Goal: Task Accomplishment & Management: Manage account settings

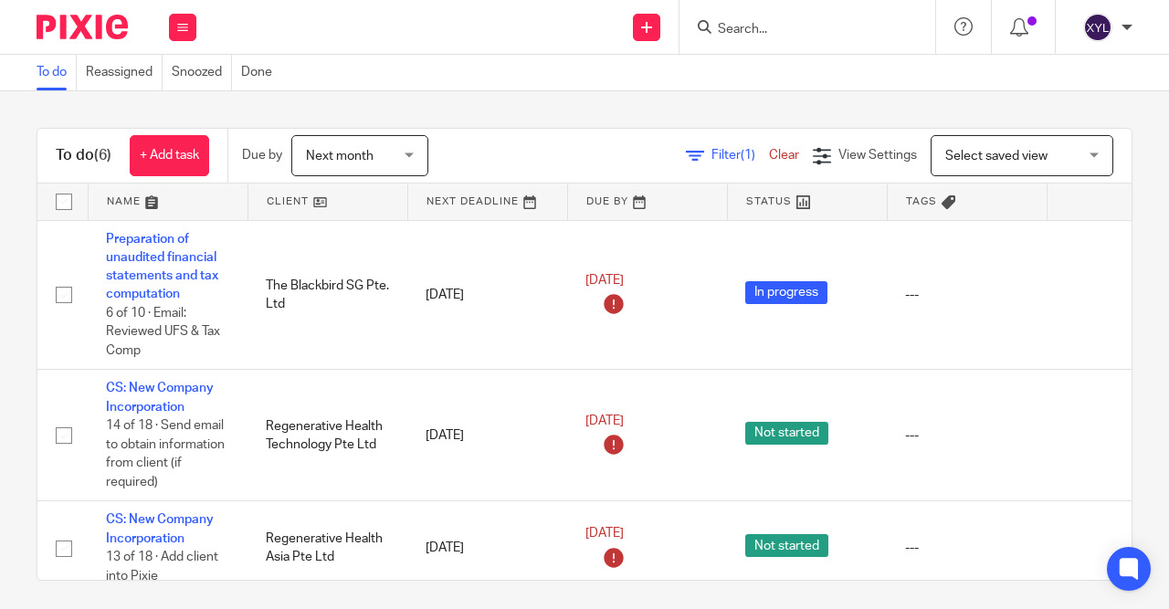
click at [763, 34] on form at bounding box center [813, 27] width 195 height 23
click at [718, 28] on input "Search" at bounding box center [798, 30] width 164 height 16
type input "I"
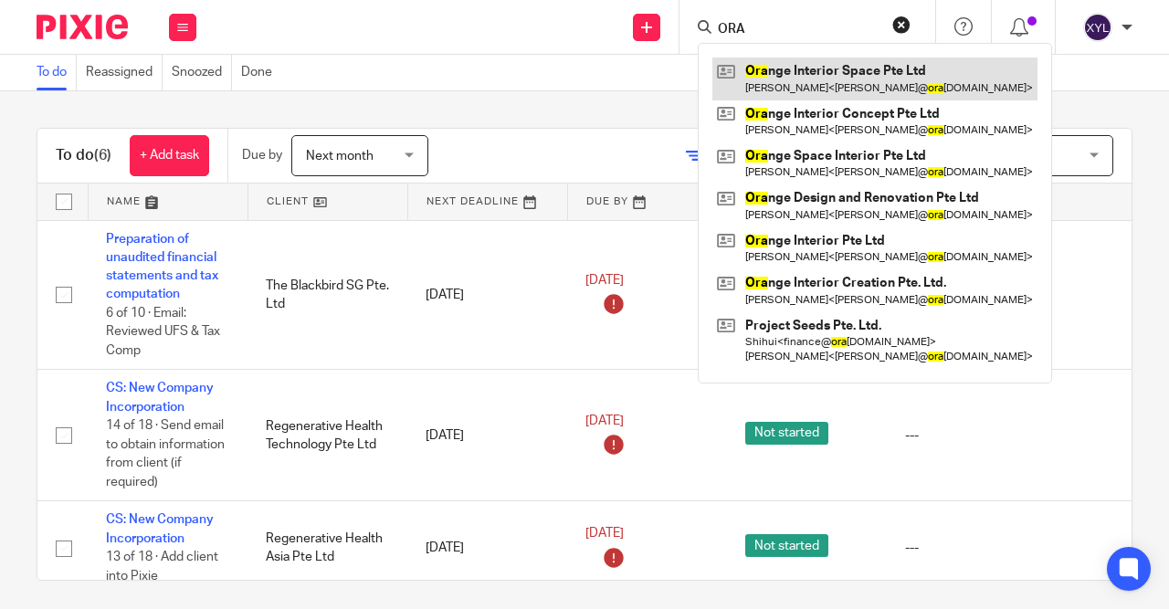
type input "ORA"
click at [842, 78] on link at bounding box center [875, 79] width 325 height 42
click at [841, 77] on link at bounding box center [875, 79] width 325 height 42
click at [822, 81] on link at bounding box center [875, 79] width 325 height 42
click at [734, 65] on link at bounding box center [875, 79] width 325 height 42
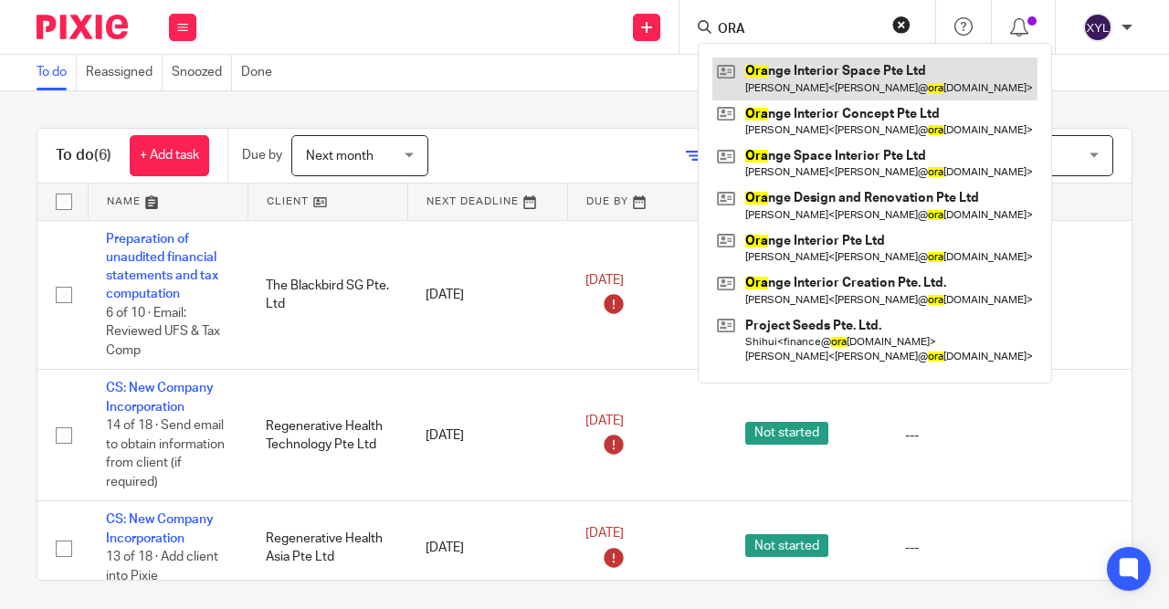
click at [810, 83] on link at bounding box center [875, 79] width 325 height 42
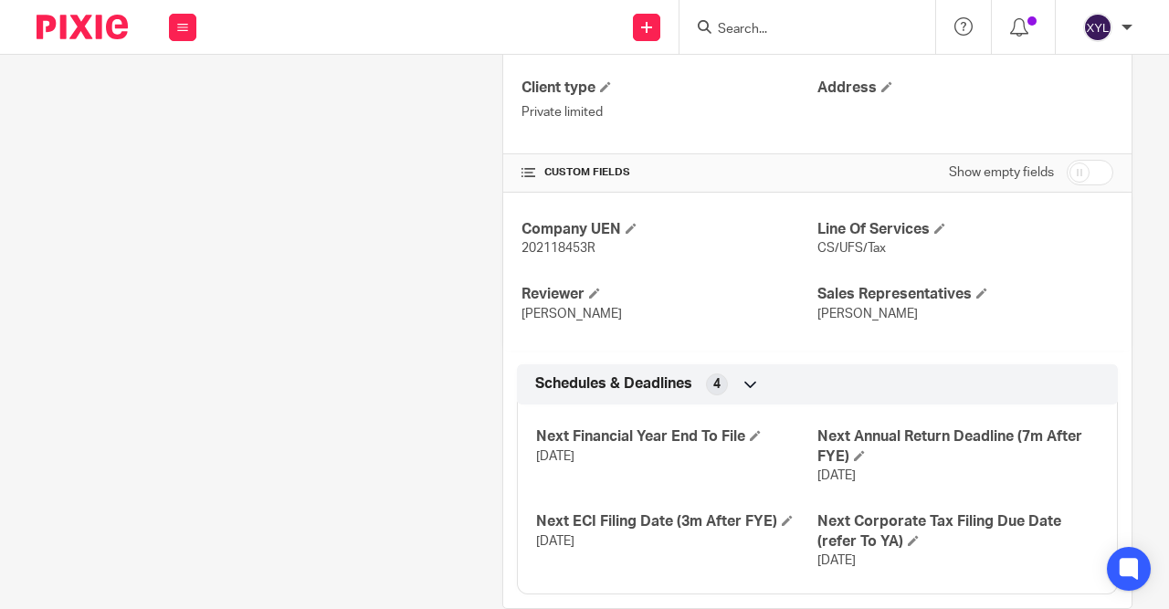
scroll to position [633, 0]
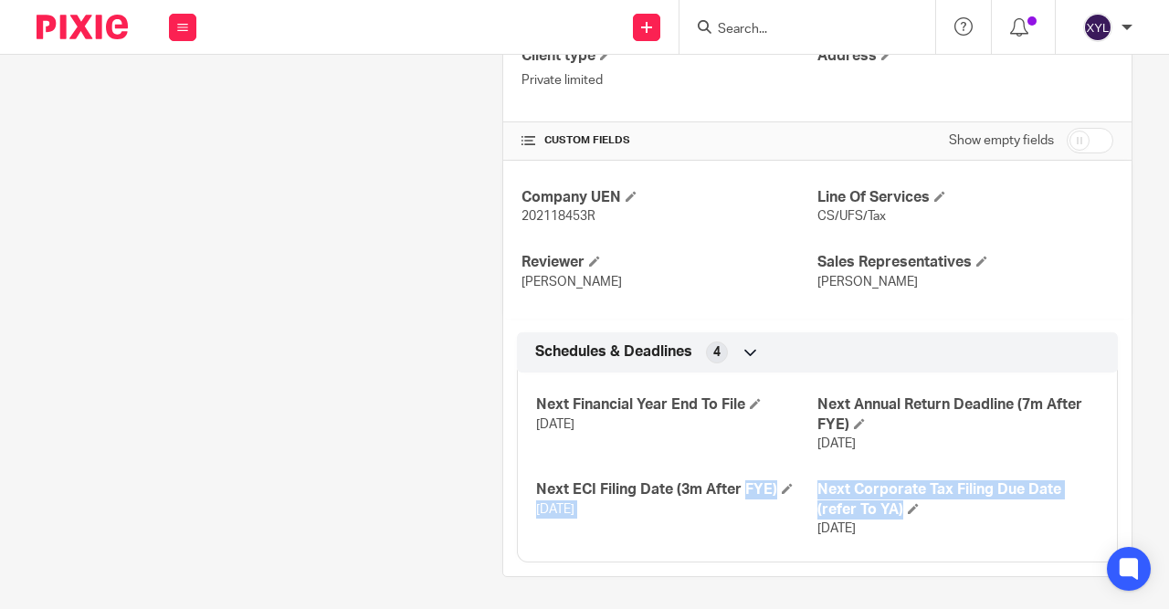
drag, startPoint x: 916, startPoint y: 507, endPoint x: 693, endPoint y: 437, distance: 234.6
click at [628, 475] on div "Next Financial Year End To File 31 Dec 2025 Next Annual Return Deadline (7m Aft…" at bounding box center [817, 460] width 601 height 203
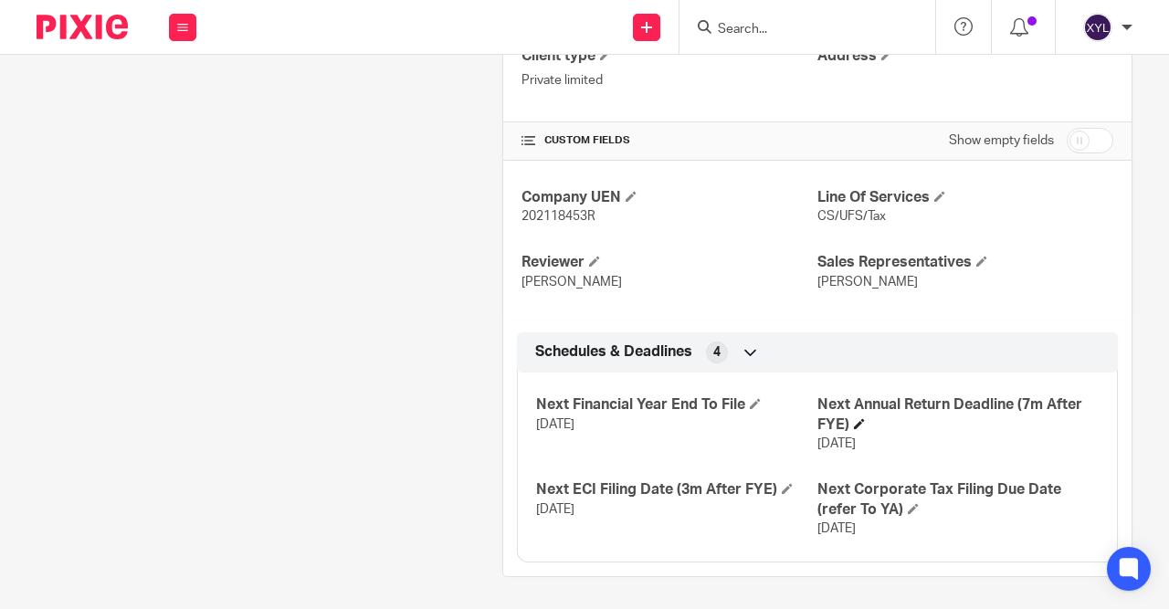
click at [854, 423] on h4 "Next Annual Return Deadline (7m After FYE)" at bounding box center [958, 415] width 281 height 39
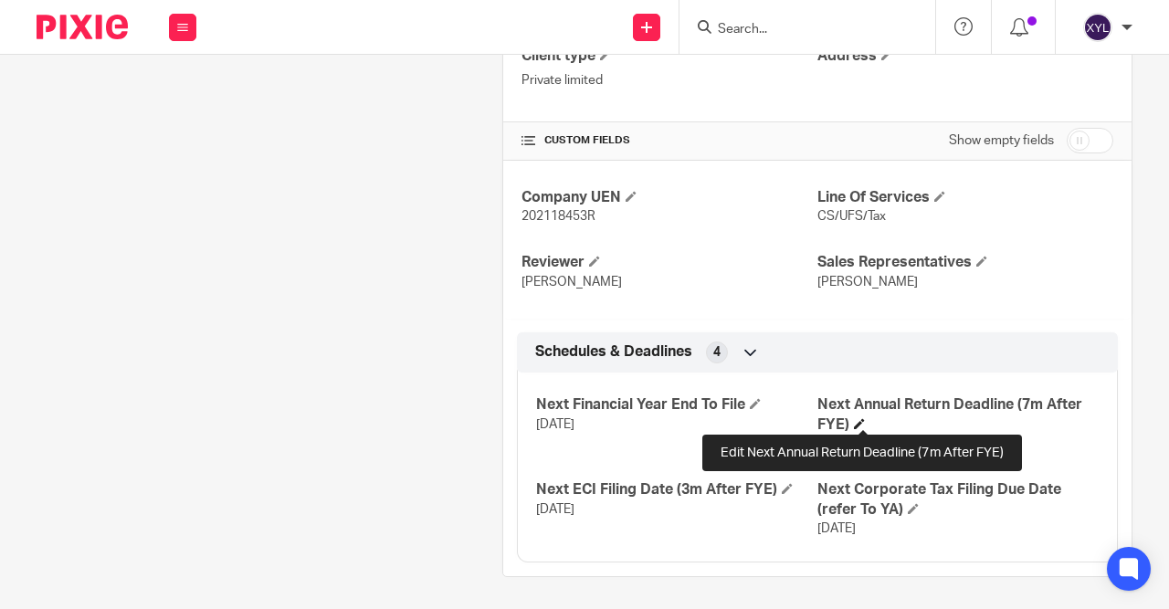
click at [860, 419] on span at bounding box center [859, 423] width 11 height 11
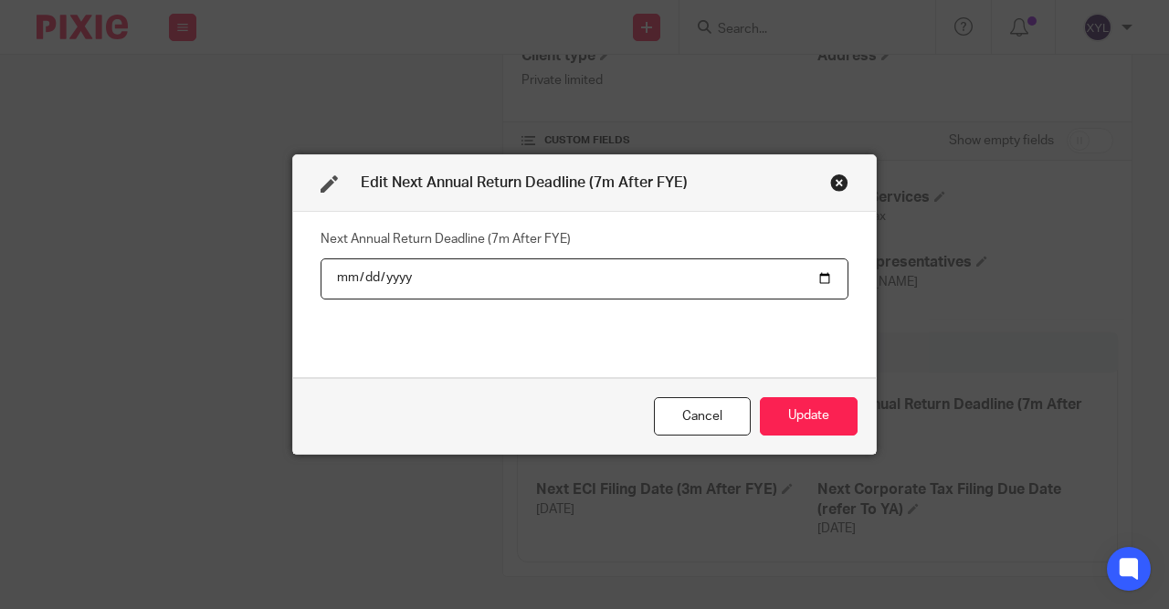
click at [380, 273] on input "2025-07-31" at bounding box center [585, 279] width 528 height 41
click at [403, 278] on input "2025-07-31" at bounding box center [585, 279] width 528 height 41
type input "2026-07-31"
click at [857, 422] on button "Update" at bounding box center [809, 416] width 98 height 39
